Goal: Transaction & Acquisition: Obtain resource

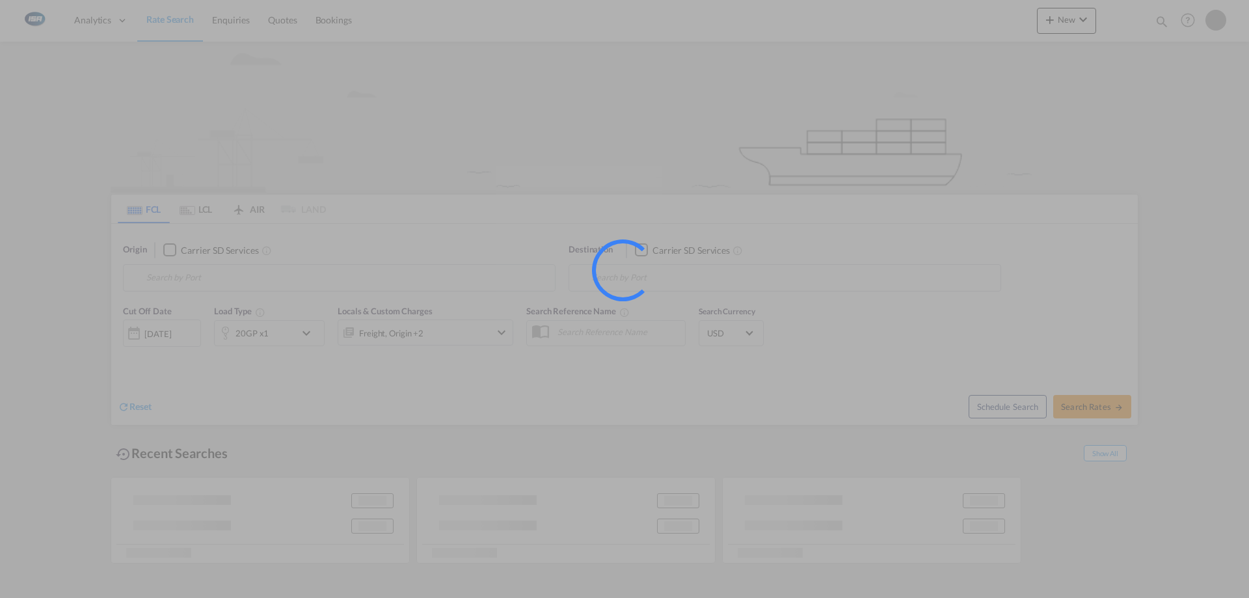
type input "[GEOGRAPHIC_DATA], DKFRC"
type input "[GEOGRAPHIC_DATA], [GEOGRAPHIC_DATA], [GEOGRAPHIC_DATA]"
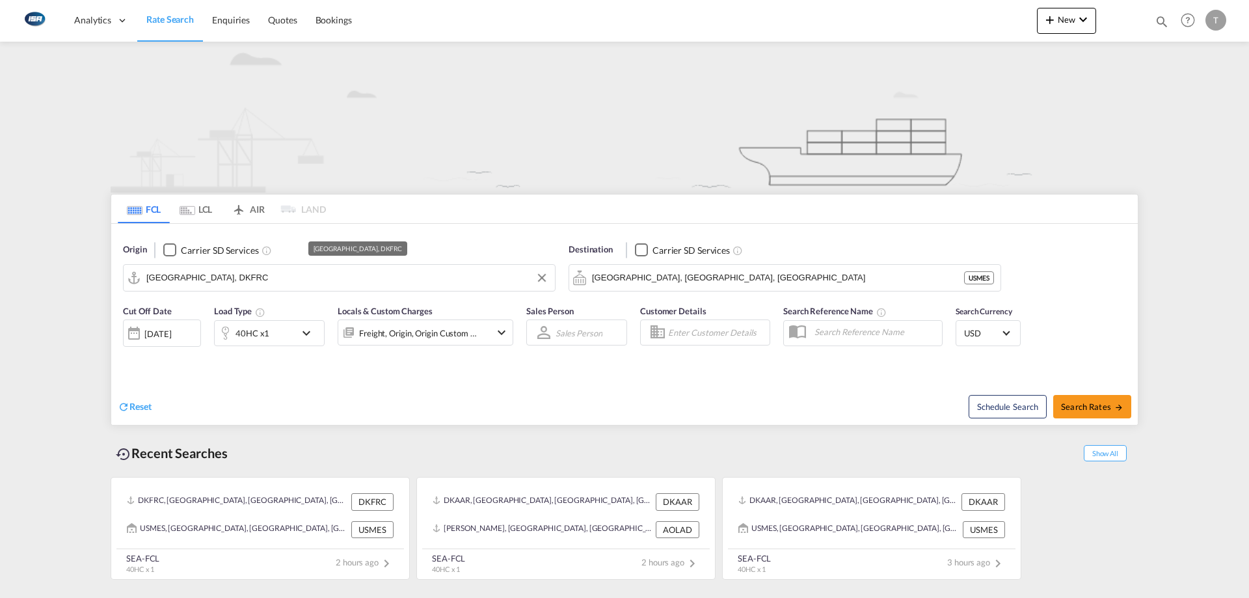
click at [266, 280] on input "[GEOGRAPHIC_DATA], DKFRC" at bounding box center [347, 278] width 402 height 20
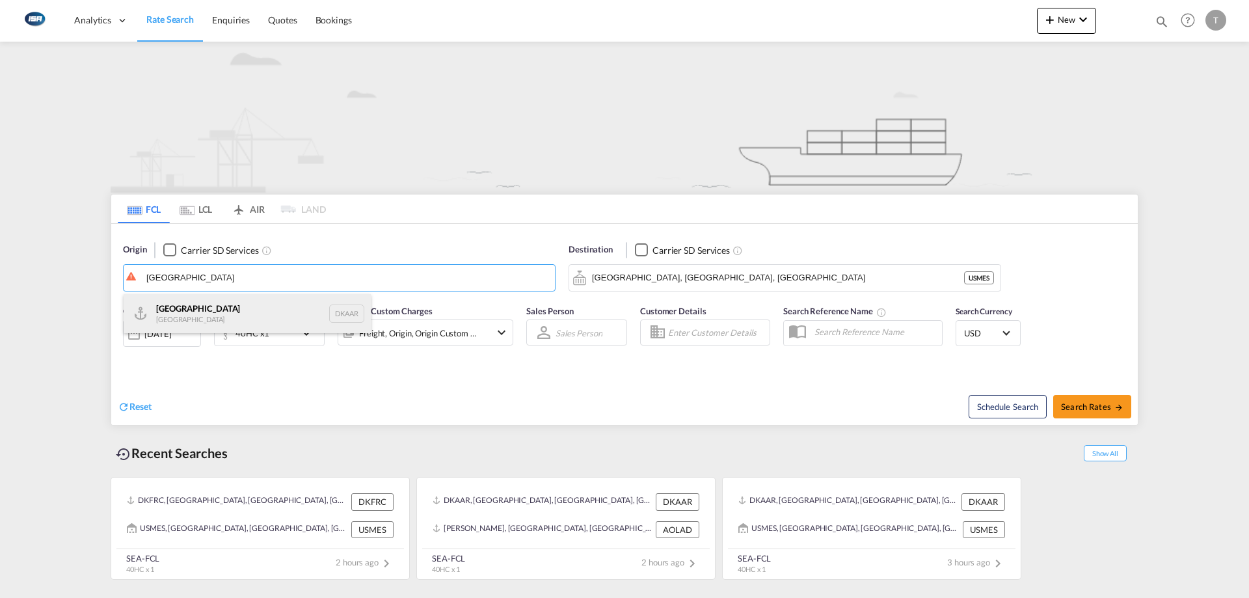
click at [234, 314] on div "Aarhus [GEOGRAPHIC_DATA] DKAAR" at bounding box center [247, 313] width 247 height 39
type input "[GEOGRAPHIC_DATA], [GEOGRAPHIC_DATA]"
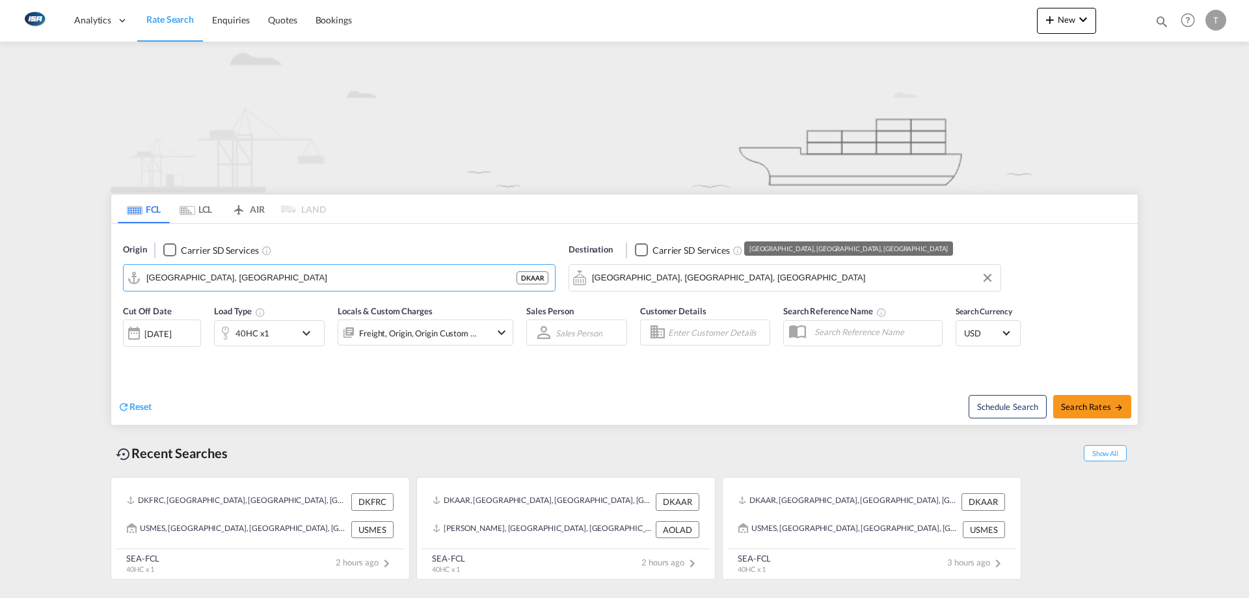
click at [729, 277] on input "[GEOGRAPHIC_DATA], [GEOGRAPHIC_DATA], [GEOGRAPHIC_DATA]" at bounding box center [793, 278] width 402 height 20
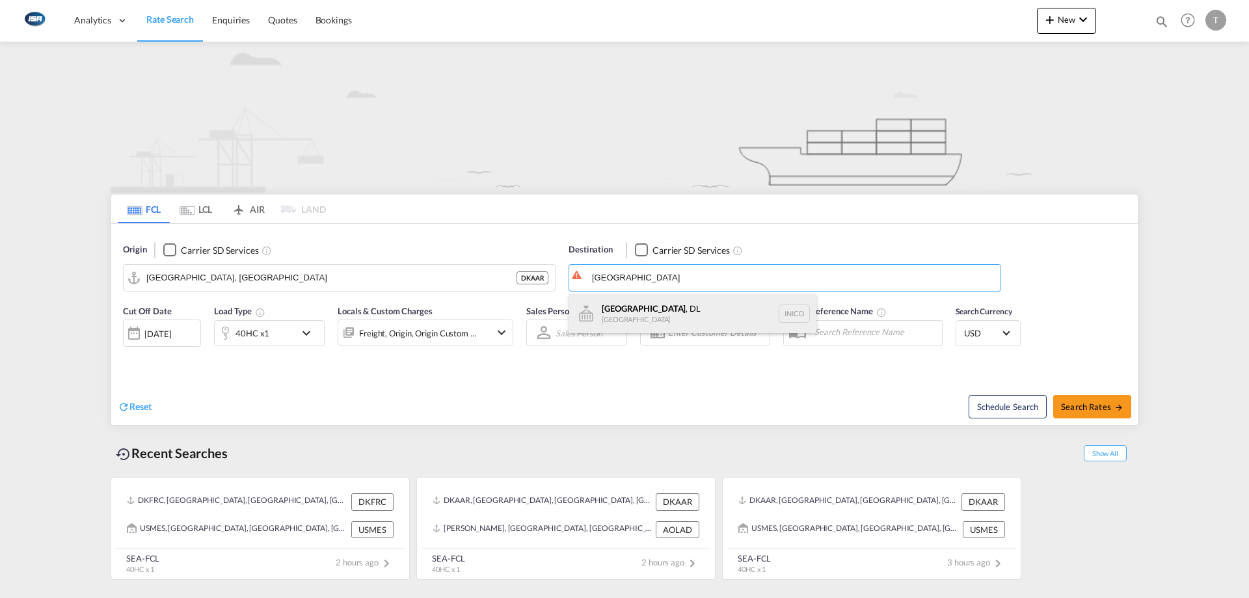
click at [712, 306] on div "[GEOGRAPHIC_DATA] , DL [GEOGRAPHIC_DATA] INICD" at bounding box center [692, 313] width 247 height 39
type input "[GEOGRAPHIC_DATA], DL, INICD"
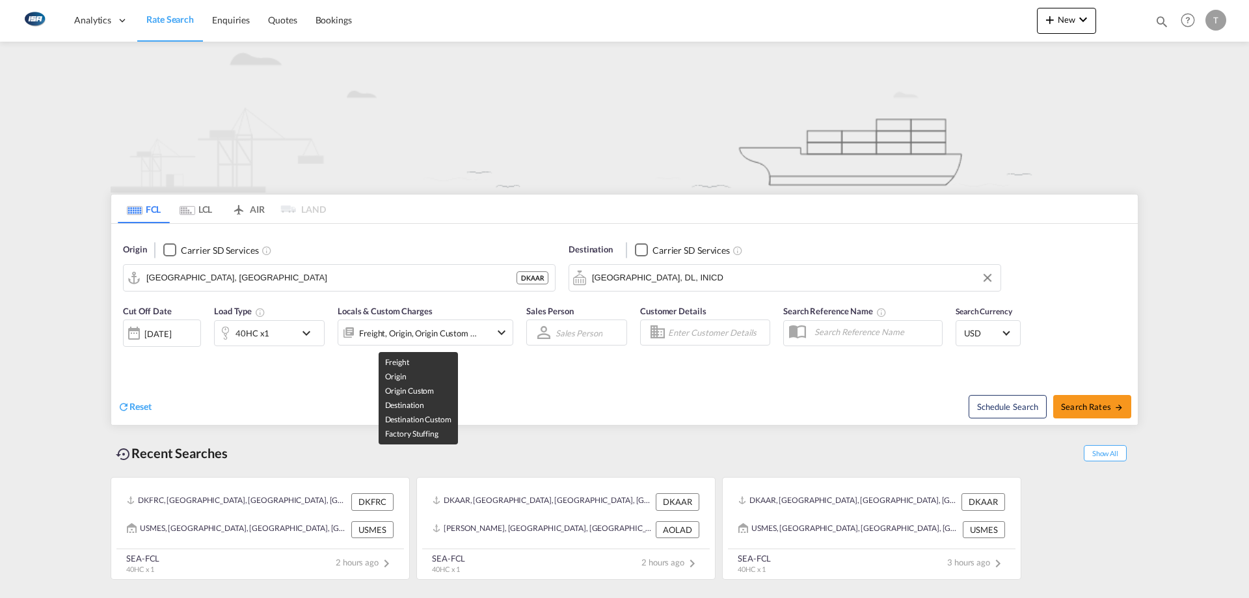
click at [455, 336] on div "Freight, Origin, Origin Custom +3" at bounding box center [418, 333] width 118 height 18
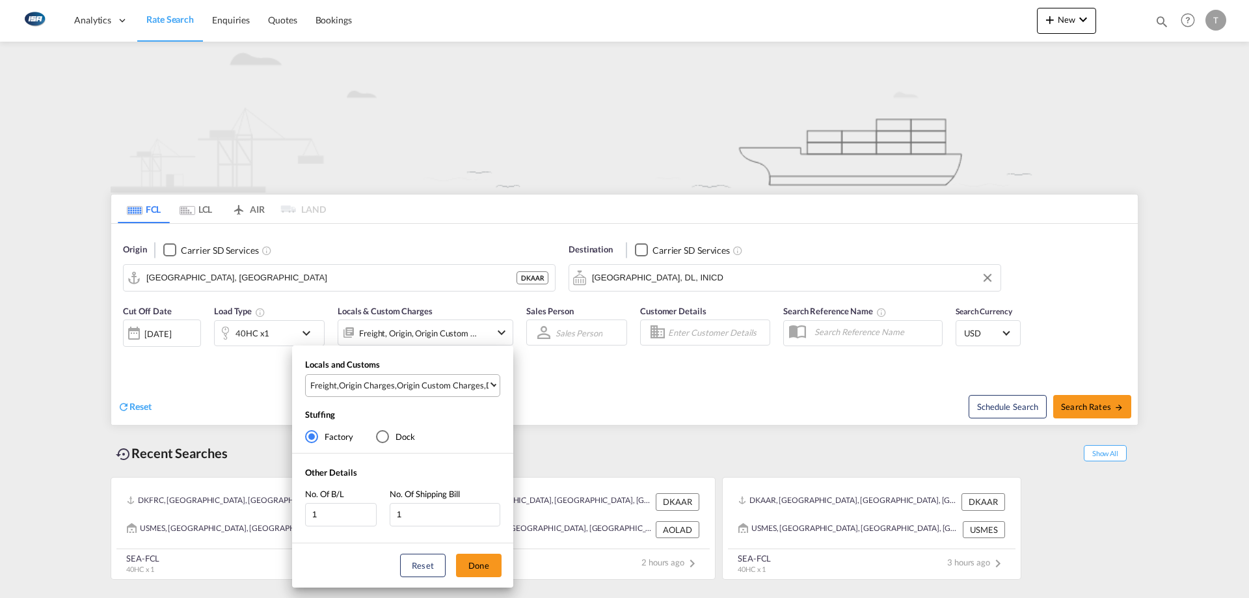
click at [424, 389] on div "Origin Custom Charges" at bounding box center [440, 385] width 87 height 12
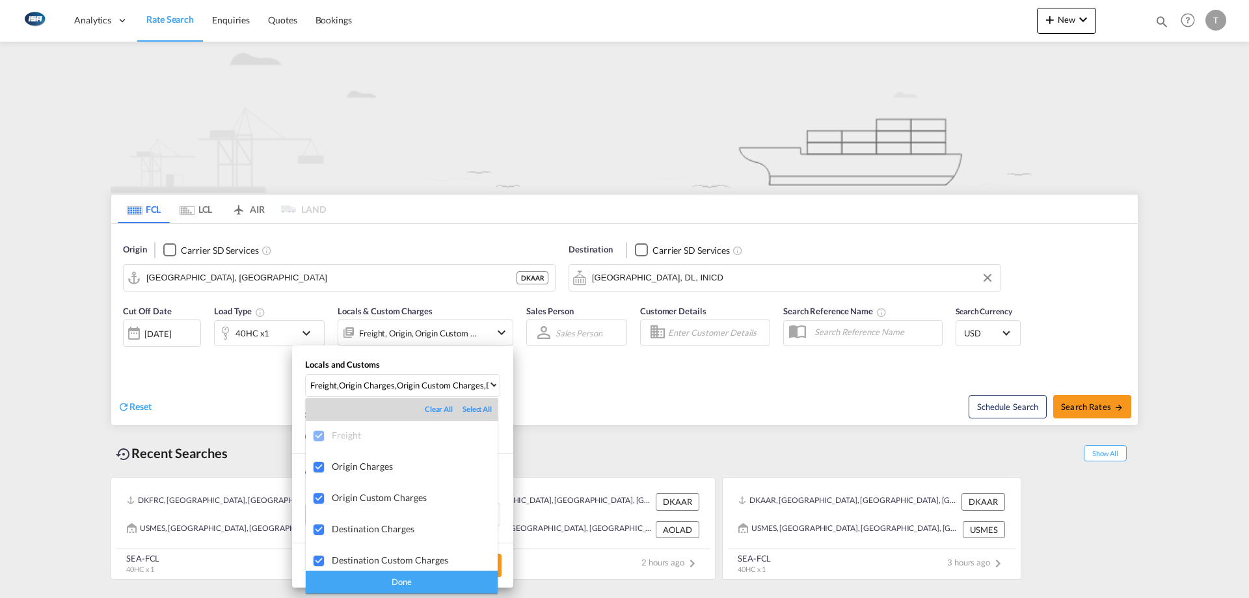
click at [425, 578] on div "Done" at bounding box center [402, 582] width 192 height 23
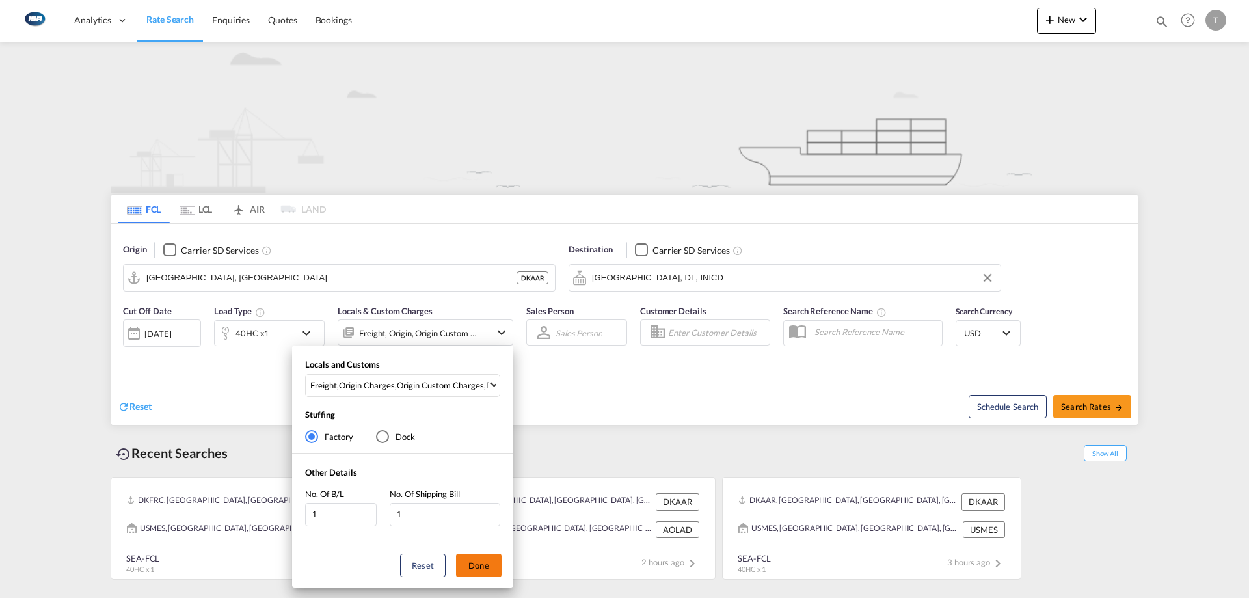
click at [476, 560] on button "Done" at bounding box center [479, 565] width 46 height 23
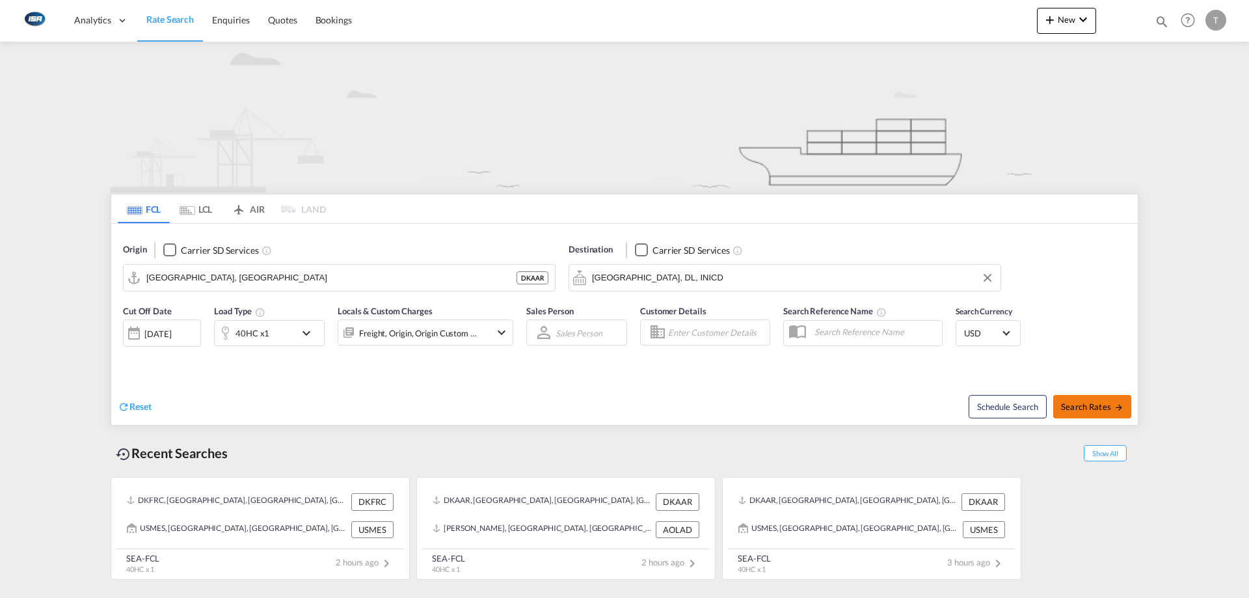
click at [1081, 407] on span "Search Rates" at bounding box center [1092, 406] width 62 height 10
type input "DKAAR to INICD / [DATE]"
